Goal: Information Seeking & Learning: Learn about a topic

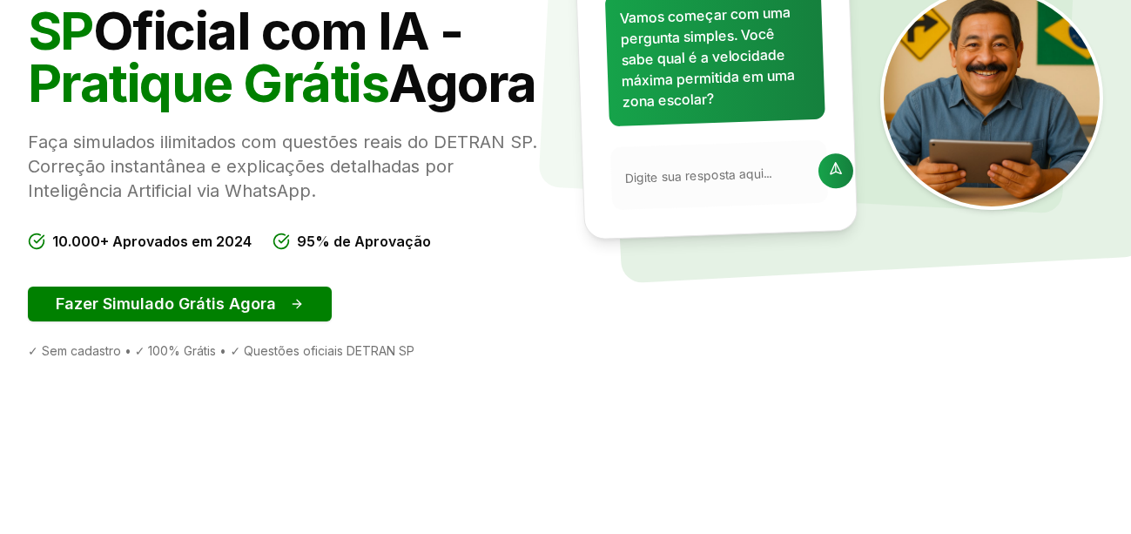
scroll to position [261, 0]
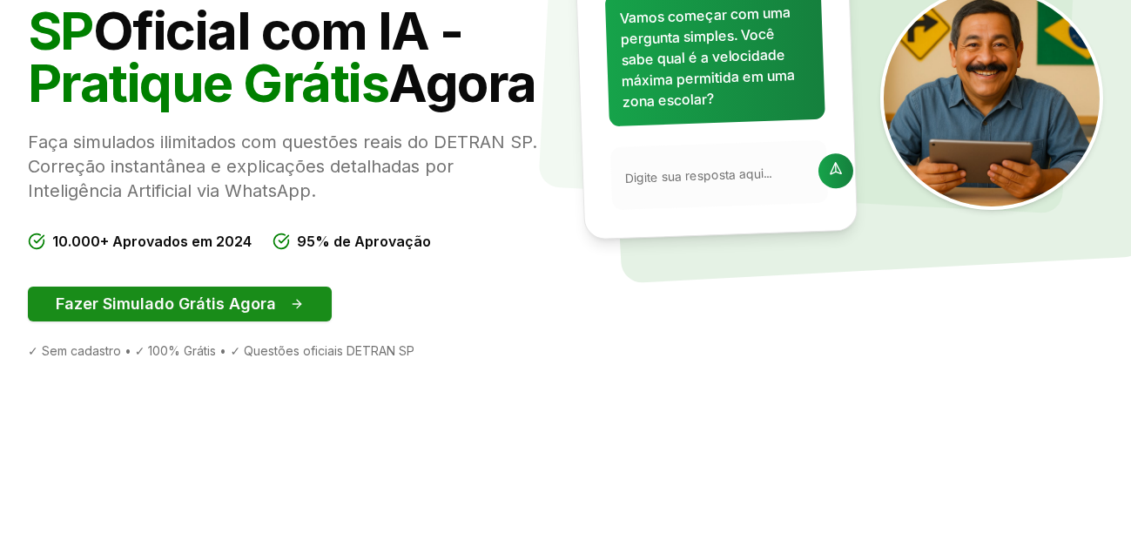
click at [219, 301] on button "Fazer Simulado Grátis Agora" at bounding box center [180, 304] width 304 height 35
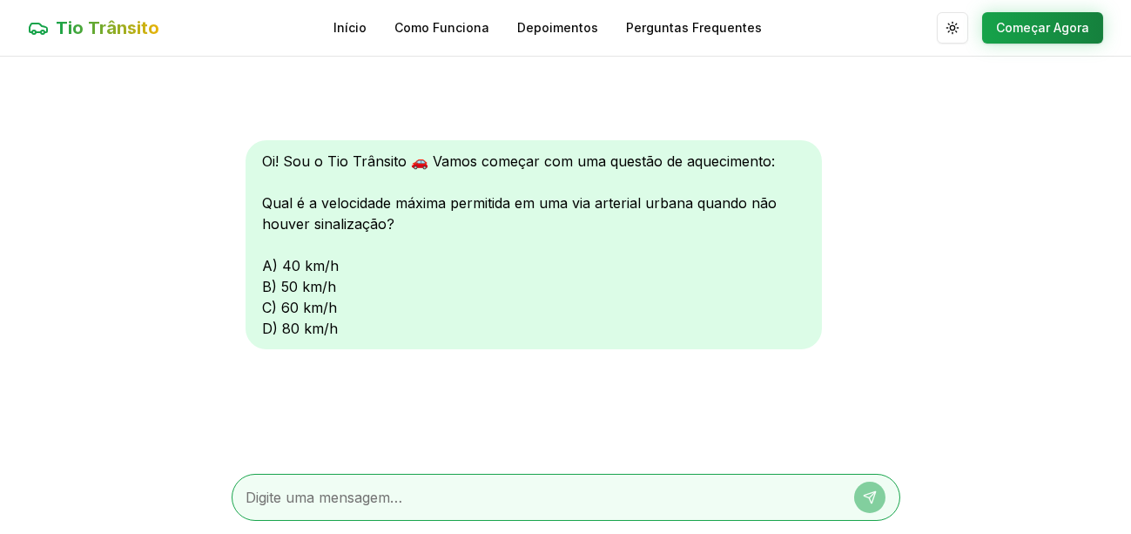
click at [375, 479] on div at bounding box center [566, 497] width 669 height 47
click at [379, 485] on div at bounding box center [566, 497] width 669 height 47
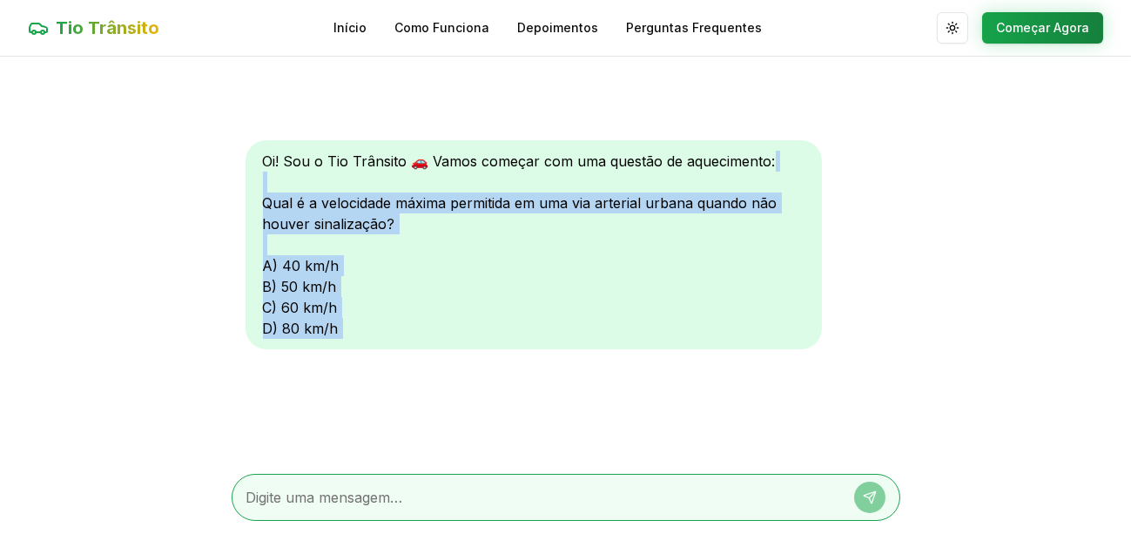
drag, startPoint x: 302, startPoint y: 185, endPoint x: 1143, endPoint y: 566, distance: 922.9
click at [1130, 533] on html "Tio Trânsito Início Como Funciona Depoimentos Perguntas Frequentes Alternar tem…" at bounding box center [565, 267] width 1131 height 535
click at [481, 507] on textarea at bounding box center [541, 497] width 590 height 21
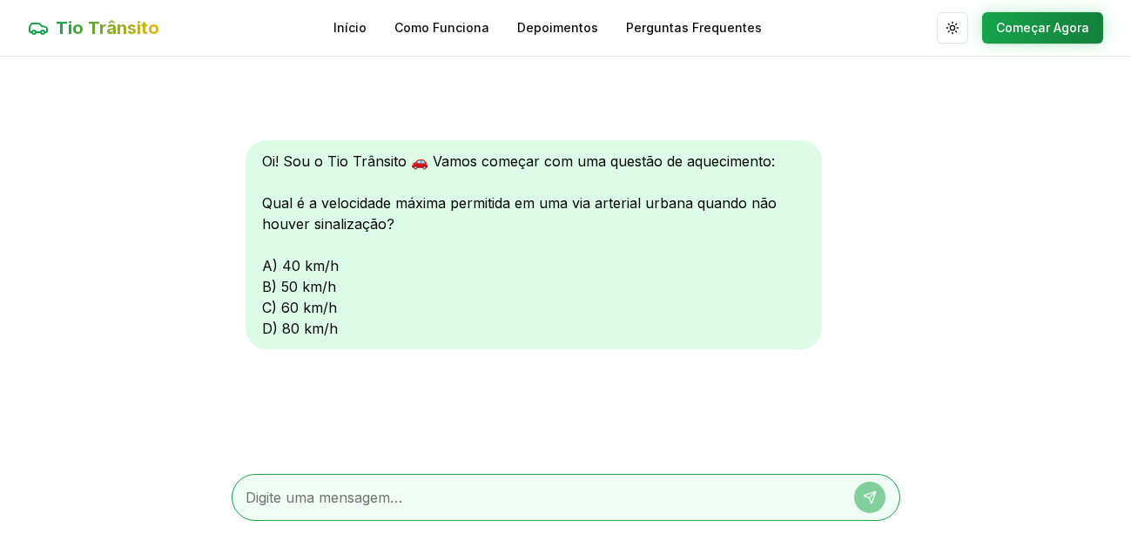
type textarea "b"
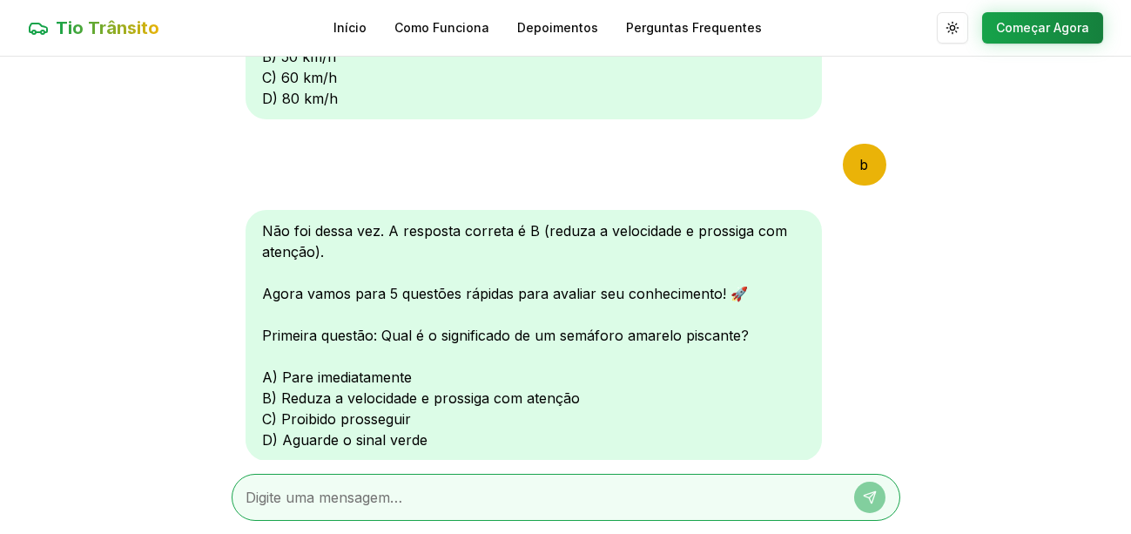
scroll to position [143, 0]
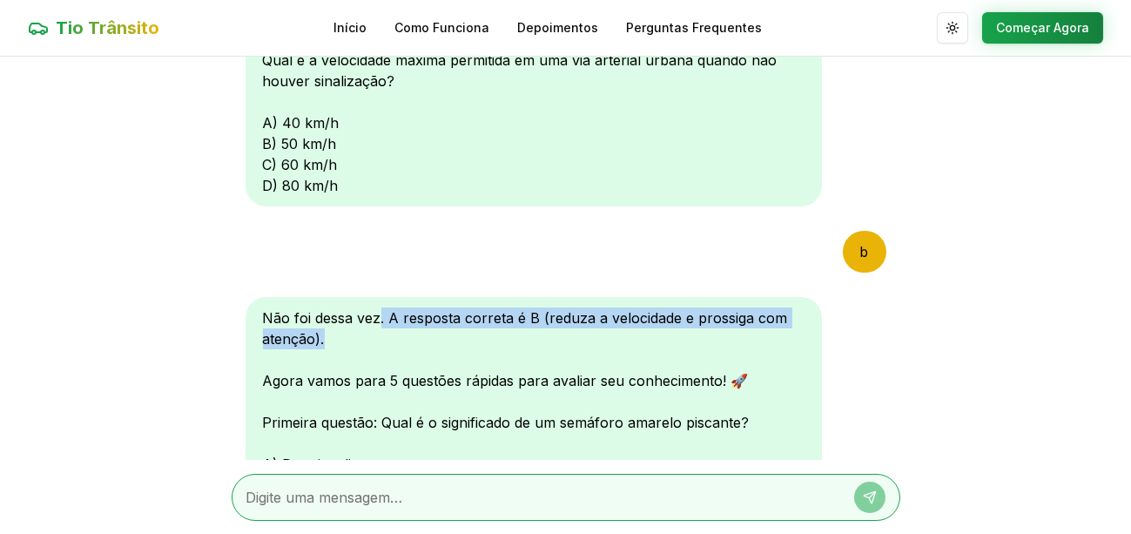
drag, startPoint x: 380, startPoint y: 316, endPoint x: 497, endPoint y: 332, distance: 118.6
click at [496, 332] on div "Não foi dessa vez. A resposta correta é B (reduza a velocidade e prossiga com a…" at bounding box center [534, 422] width 577 height 251
click at [550, 332] on div "Não foi dessa vez. A resposta correta é B (reduza a velocidade e prossiga com a…" at bounding box center [534, 422] width 577 height 251
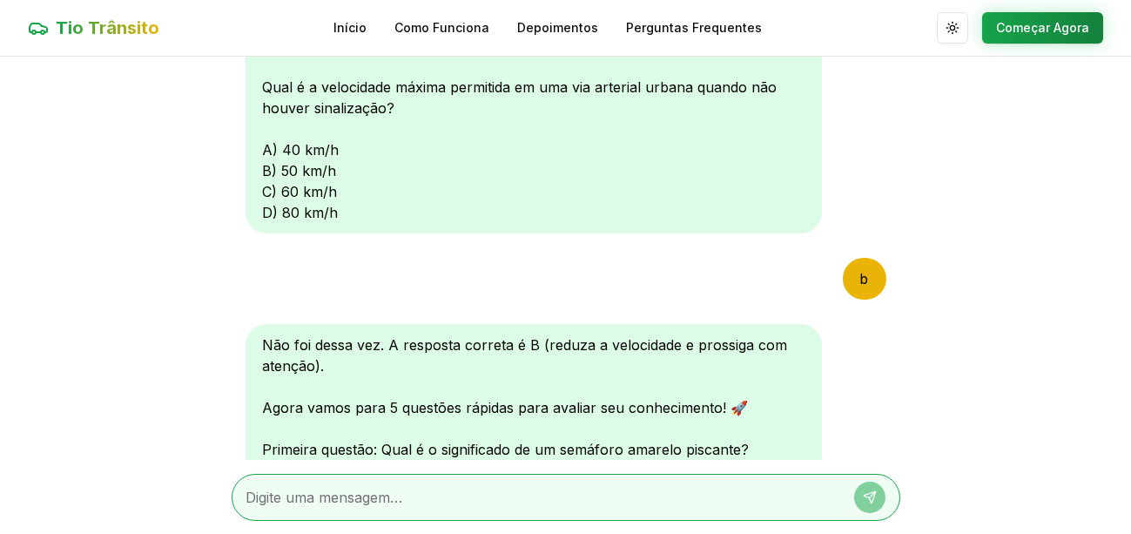
scroll to position [114, 0]
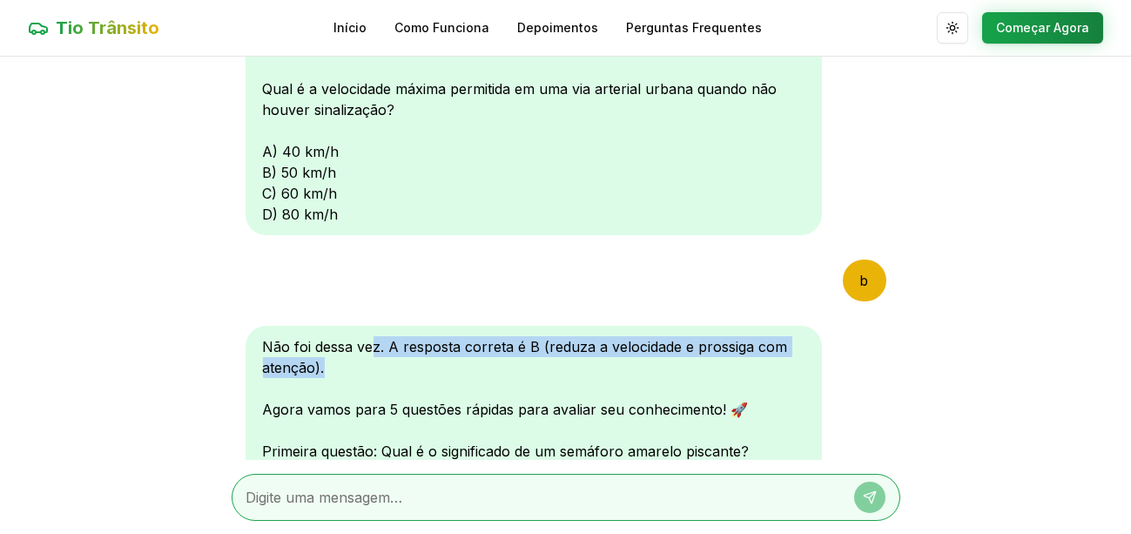
drag, startPoint x: 374, startPoint y: 351, endPoint x: 543, endPoint y: 368, distance: 169.8
click at [543, 368] on div "Não foi dessa vez. A resposta correta é B (reduza a velocidade e prossiga com a…" at bounding box center [534, 451] width 577 height 251
click at [570, 371] on div "Não foi dessa vez. A resposta correta é B (reduza a velocidade e prossiga com a…" at bounding box center [534, 451] width 577 height 251
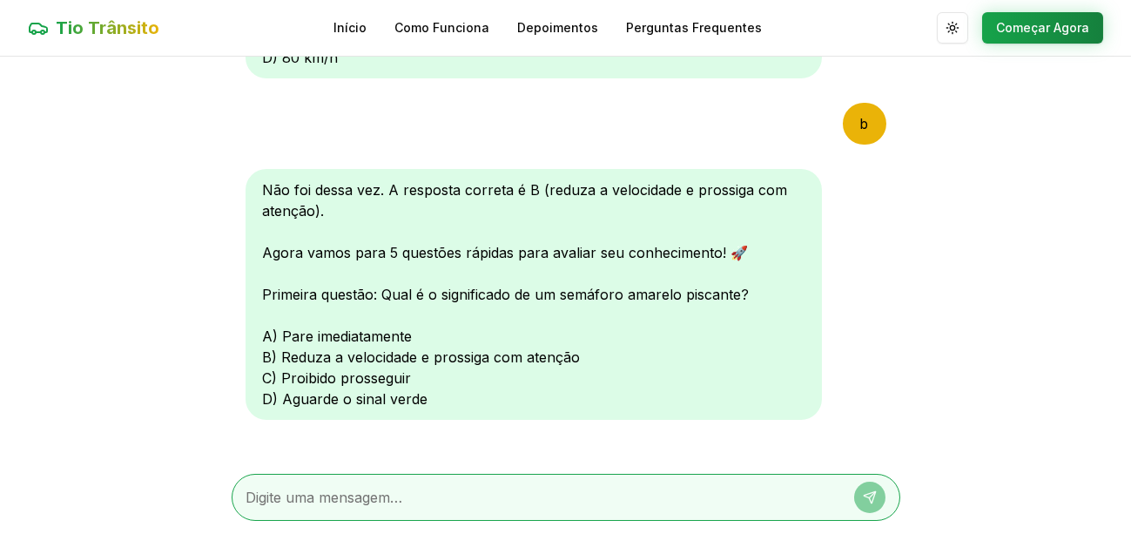
scroll to position [288, 0]
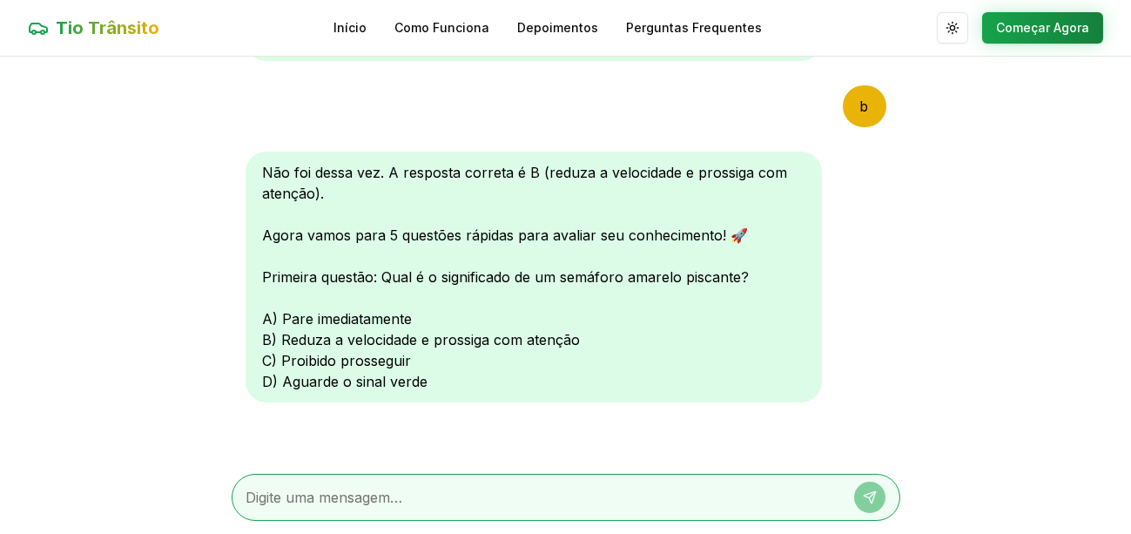
click at [447, 476] on div at bounding box center [566, 497] width 669 height 47
drag, startPoint x: 418, startPoint y: 487, endPoint x: 395, endPoint y: 479, distance: 24.8
click at [416, 487] on textarea at bounding box center [541, 497] width 590 height 21
type textarea "b"
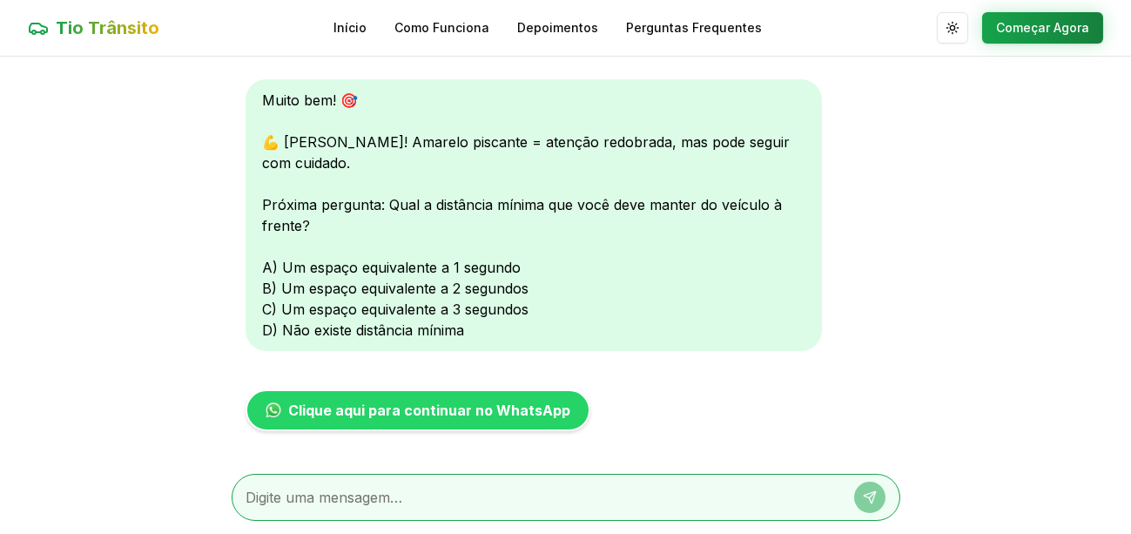
scroll to position [741, 0]
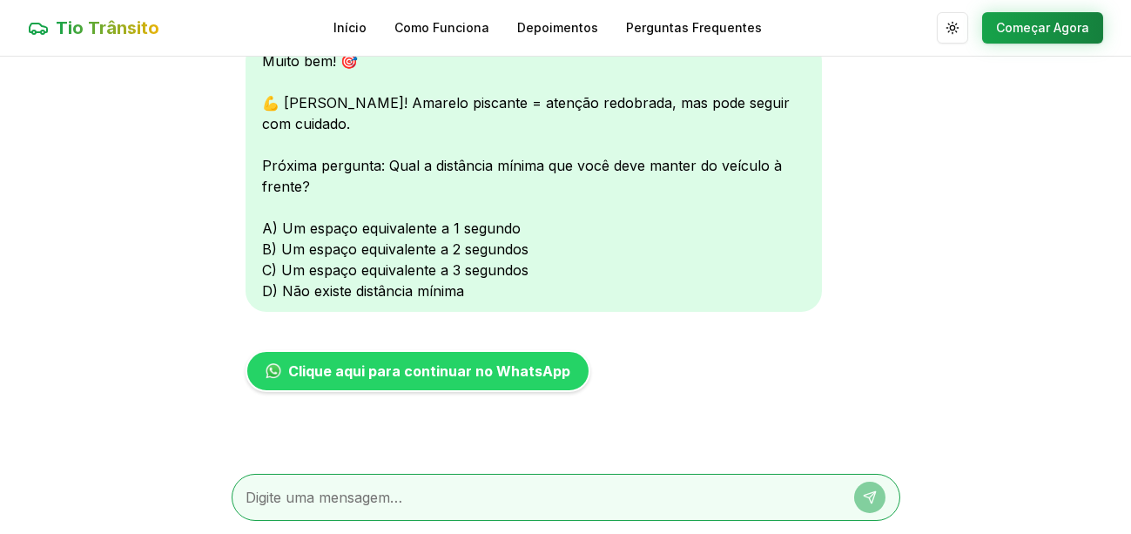
drag, startPoint x: 511, startPoint y: 186, endPoint x: 523, endPoint y: 208, distance: 25.0
click at [518, 195] on div "Muito bem! 🎯 💪 Correto! Amarelo piscante = atenção redobrada, mas pode seguir c…" at bounding box center [534, 176] width 577 height 272
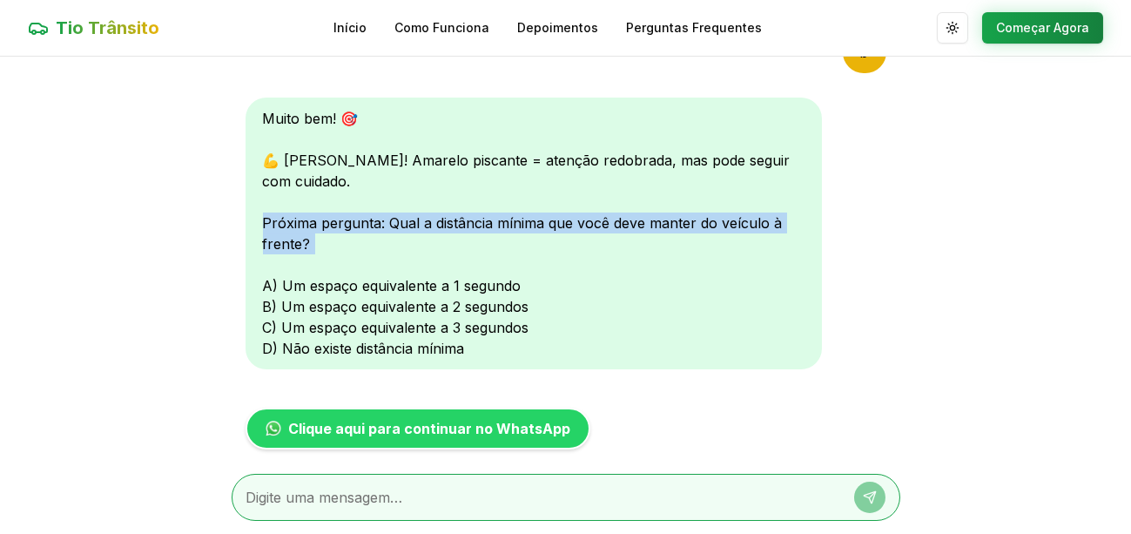
scroll to position [654, 0]
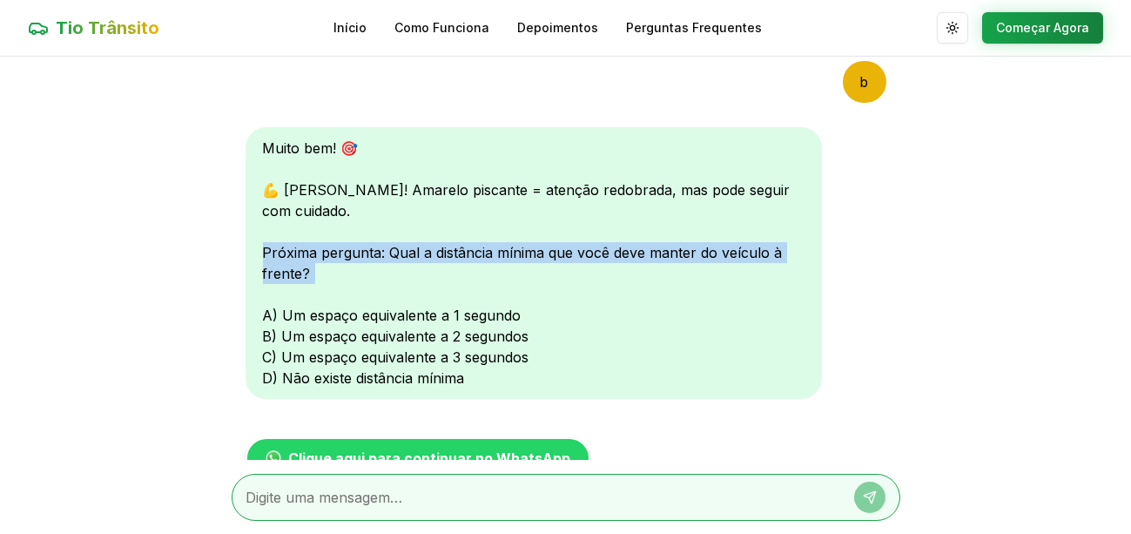
click at [634, 300] on div "Muito bem! 🎯 💪 Correto! Amarelo piscante = atenção redobrada, mas pode seguir c…" at bounding box center [534, 263] width 577 height 272
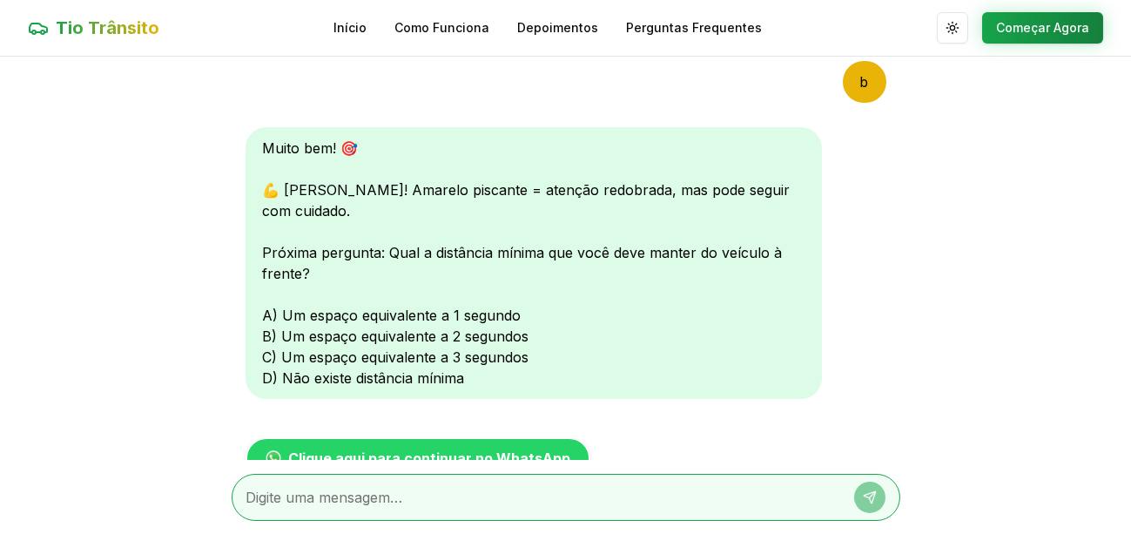
click at [438, 496] on textarea at bounding box center [541, 497] width 590 height 21
type textarea "d"
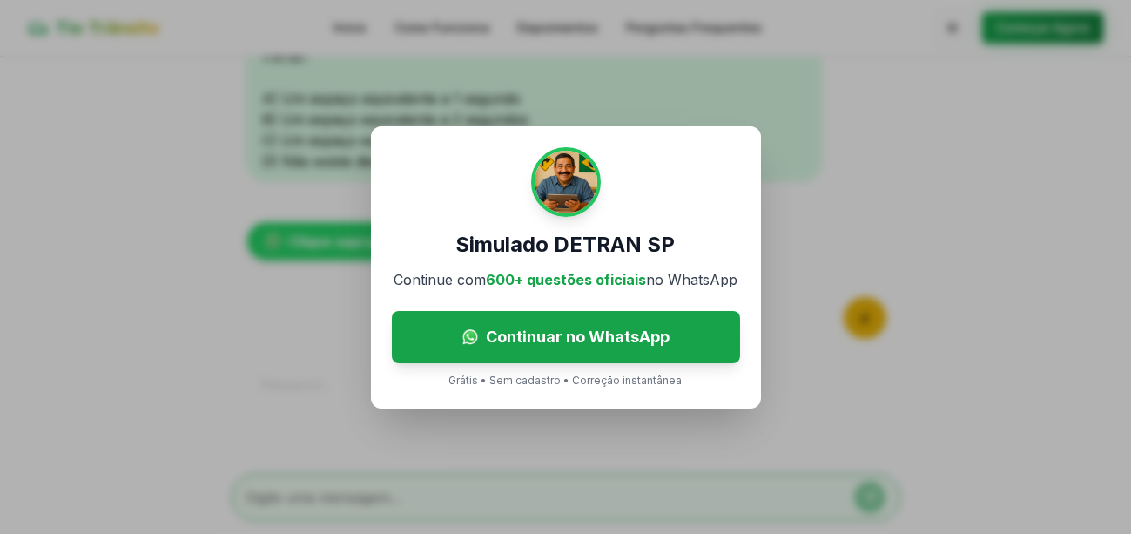
scroll to position [1103, 0]
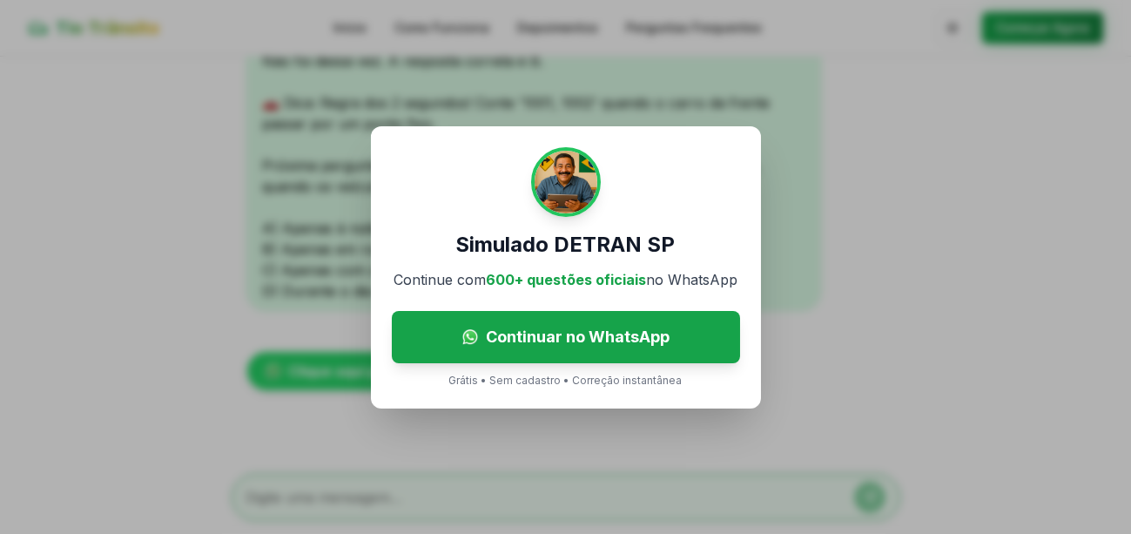
click at [824, 108] on div "Simulado DETRAN SP Continue com 600+ questões oficiais no WhatsApp Continuar no…" at bounding box center [565, 267] width 1131 height 534
click at [1035, 49] on div "Simulado DETRAN SP Continue com 600+ questões oficiais no WhatsApp Continuar no…" at bounding box center [565, 267] width 1131 height 534
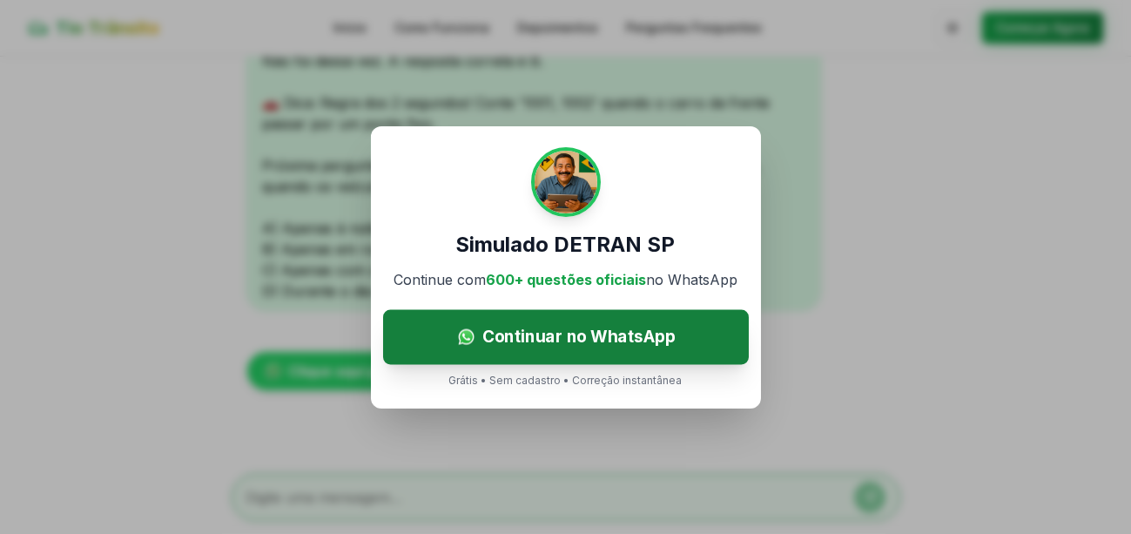
click at [610, 355] on link "Continuar no WhatsApp" at bounding box center [566, 336] width 366 height 55
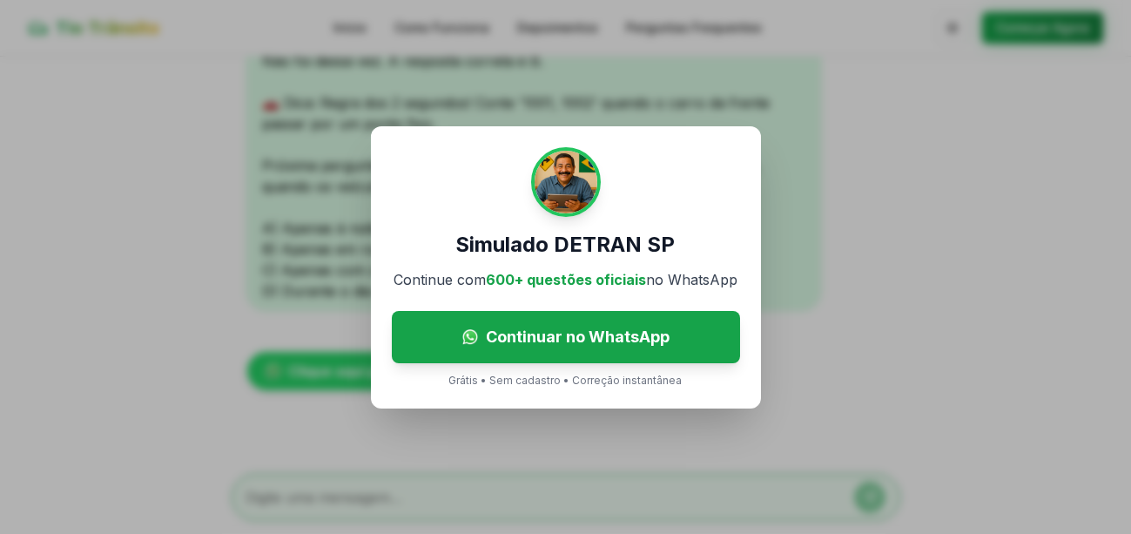
click at [882, 206] on div "Simulado DETRAN SP Continue com 600+ questões oficiais no WhatsApp Continuar no…" at bounding box center [565, 267] width 1131 height 534
